Goal: Check status: Check status

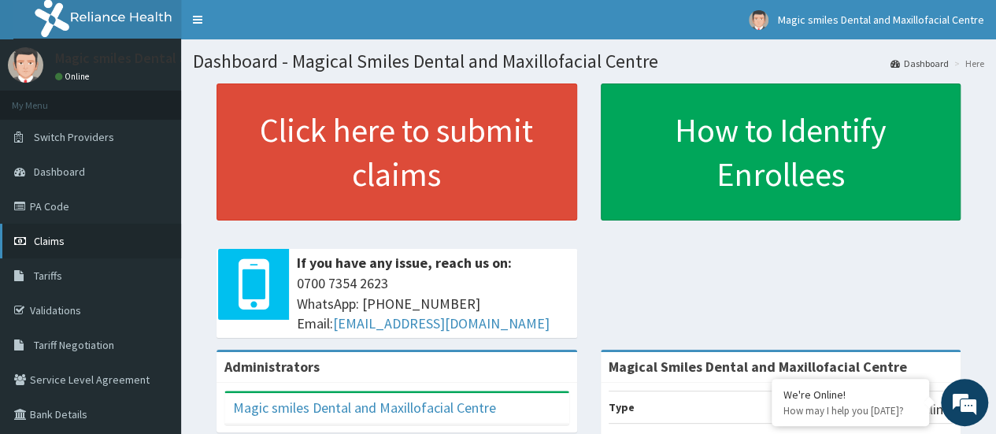
click at [55, 241] on span "Claims" at bounding box center [49, 241] width 31 height 14
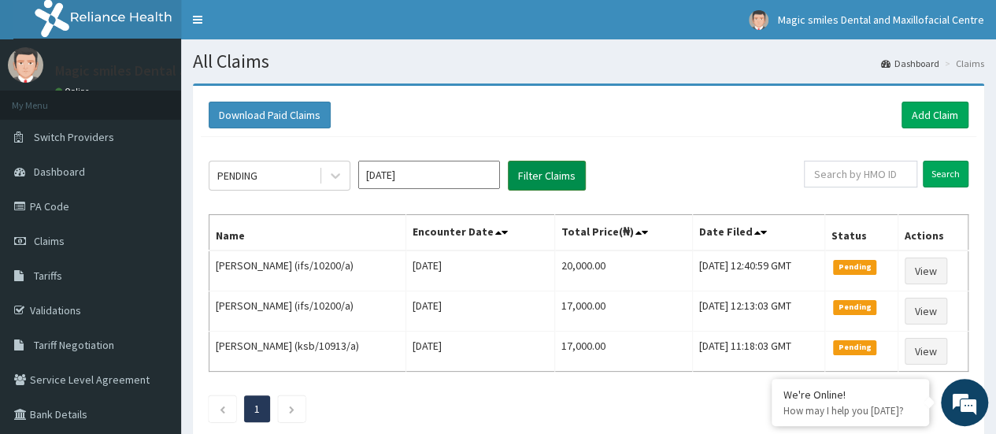
click at [560, 164] on button "Filter Claims" at bounding box center [547, 176] width 78 height 30
click at [543, 184] on button "Filter Claims" at bounding box center [547, 176] width 78 height 30
click at [730, 133] on div "Download Paid Claims Add Claim" at bounding box center [588, 115] width 775 height 43
